Goal: Task Accomplishment & Management: Complete application form

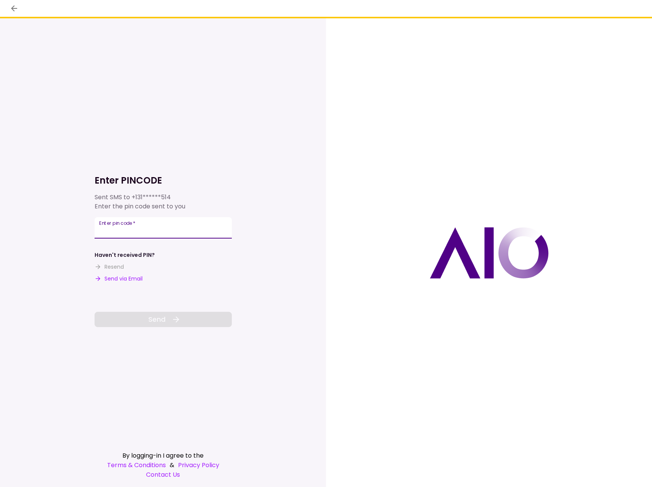
click at [186, 227] on input "Enter pin code   *" at bounding box center [163, 227] width 137 height 21
type input "******"
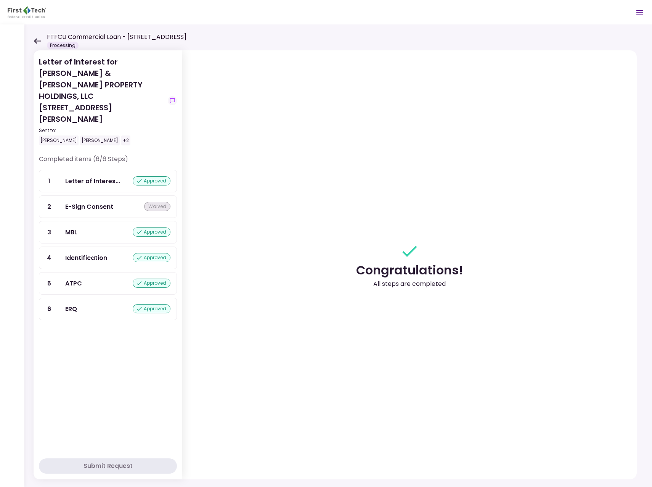
click at [37, 42] on icon at bounding box center [37, 41] width 7 height 6
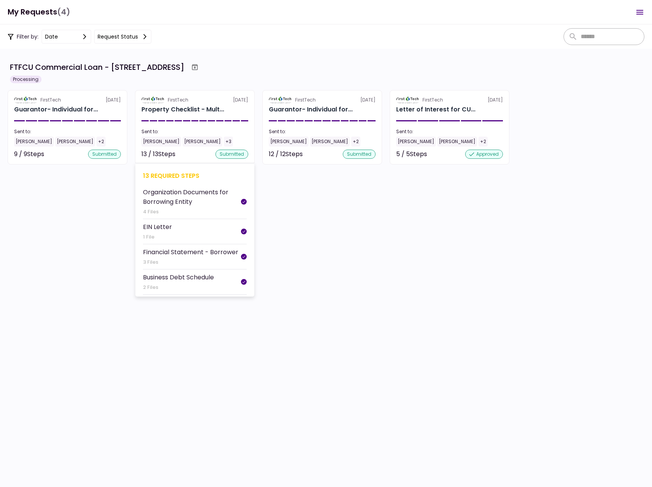
click at [149, 141] on div "[PERSON_NAME]" at bounding box center [161, 142] width 40 height 10
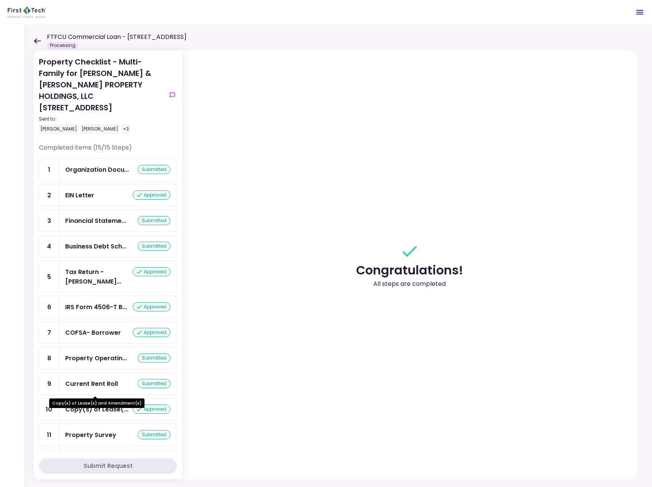
click at [115, 404] on div "Copy(s) of Lease(..." at bounding box center [96, 409] width 63 height 10
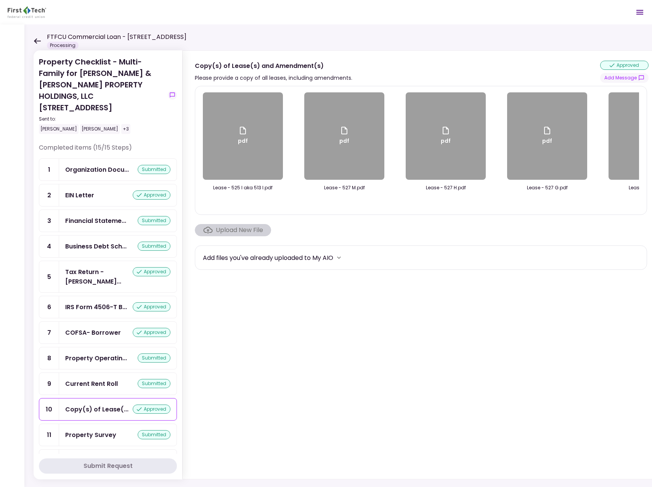
click at [235, 234] on div "Upload New File" at bounding box center [233, 230] width 76 height 12
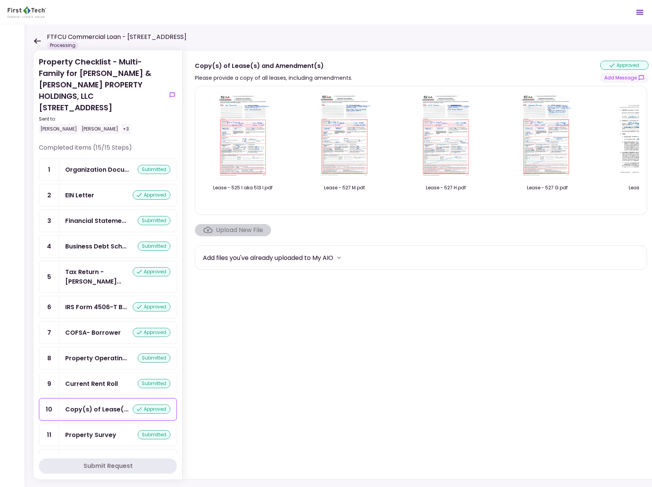
click at [155, 11] on header "FTFCU Commercial Loan - [STREET_ADDRESS] Processing 0 Messages New Message Conv…" at bounding box center [326, 12] width 652 height 24
